Goal: Task Accomplishment & Management: Use online tool/utility

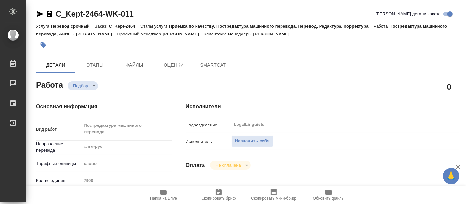
type textarea "x"
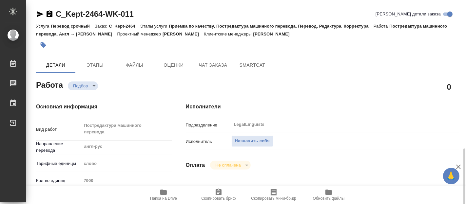
scroll to position [109, 0]
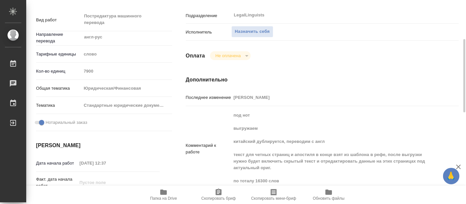
type textarea "x"
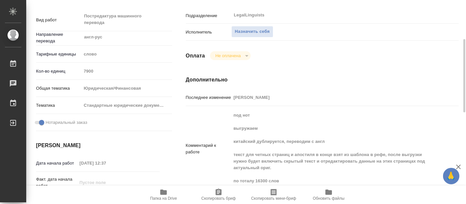
type textarea "x"
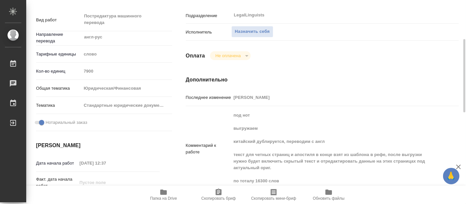
click at [156, 192] on span "Папка на Drive" at bounding box center [163, 194] width 47 height 12
type textarea "x"
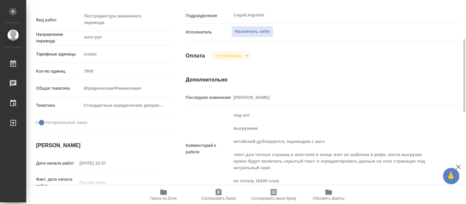
type textarea "x"
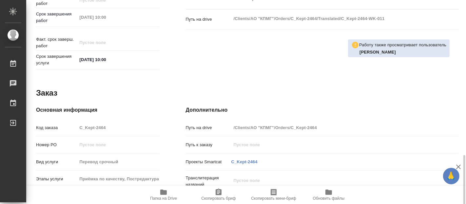
scroll to position [362, 0]
